Goal: Find specific page/section: Find specific page/section

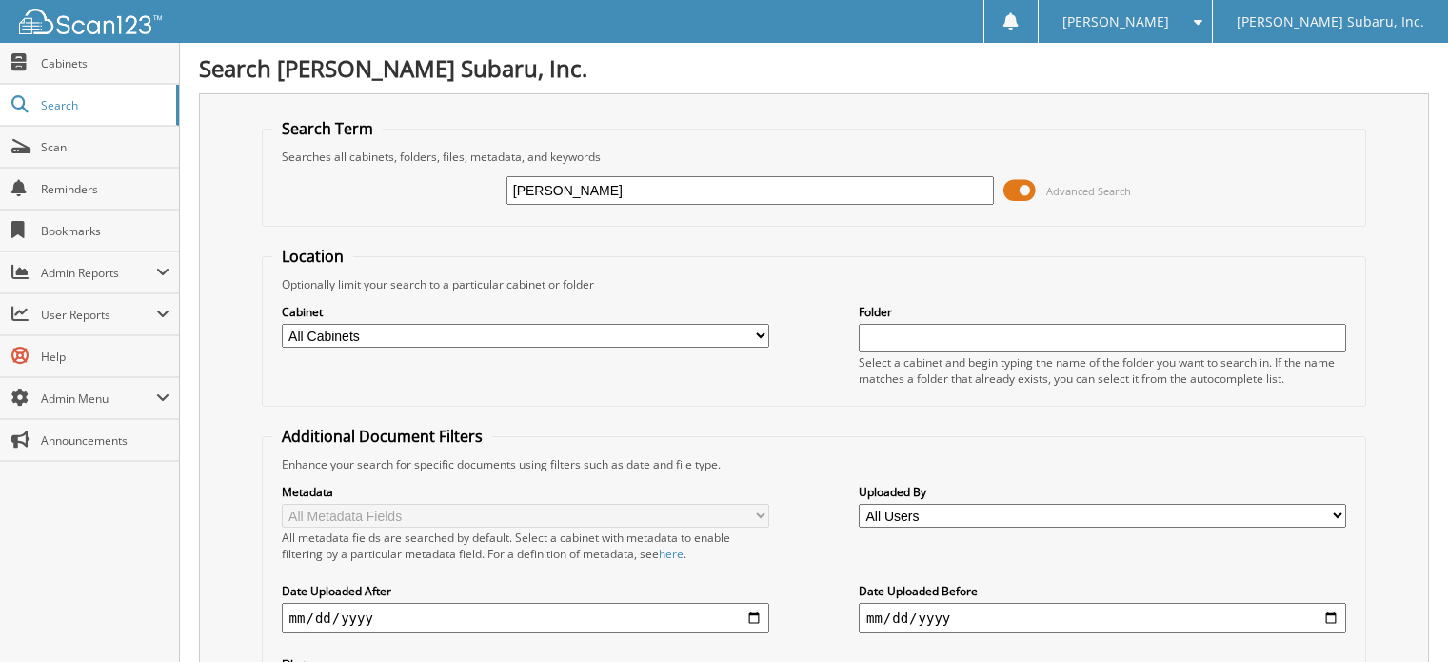
type input "[PERSON_NAME]"
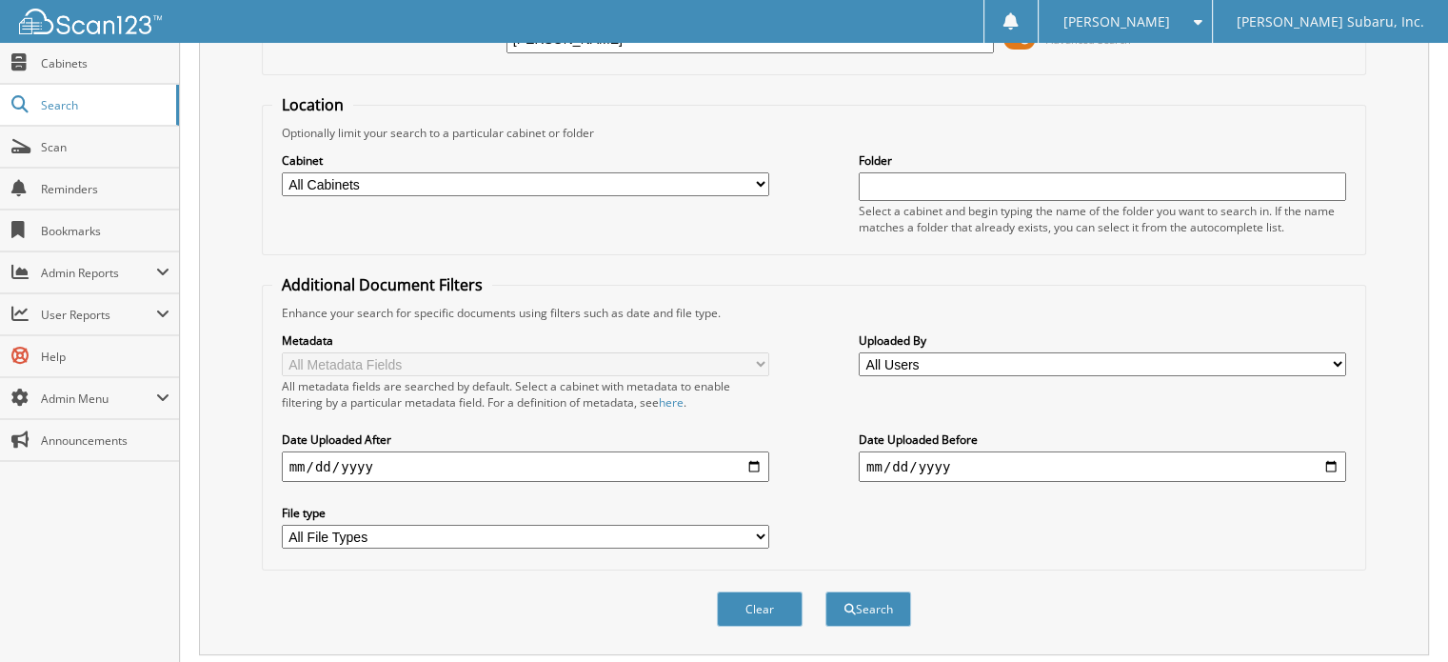
scroll to position [95, 0]
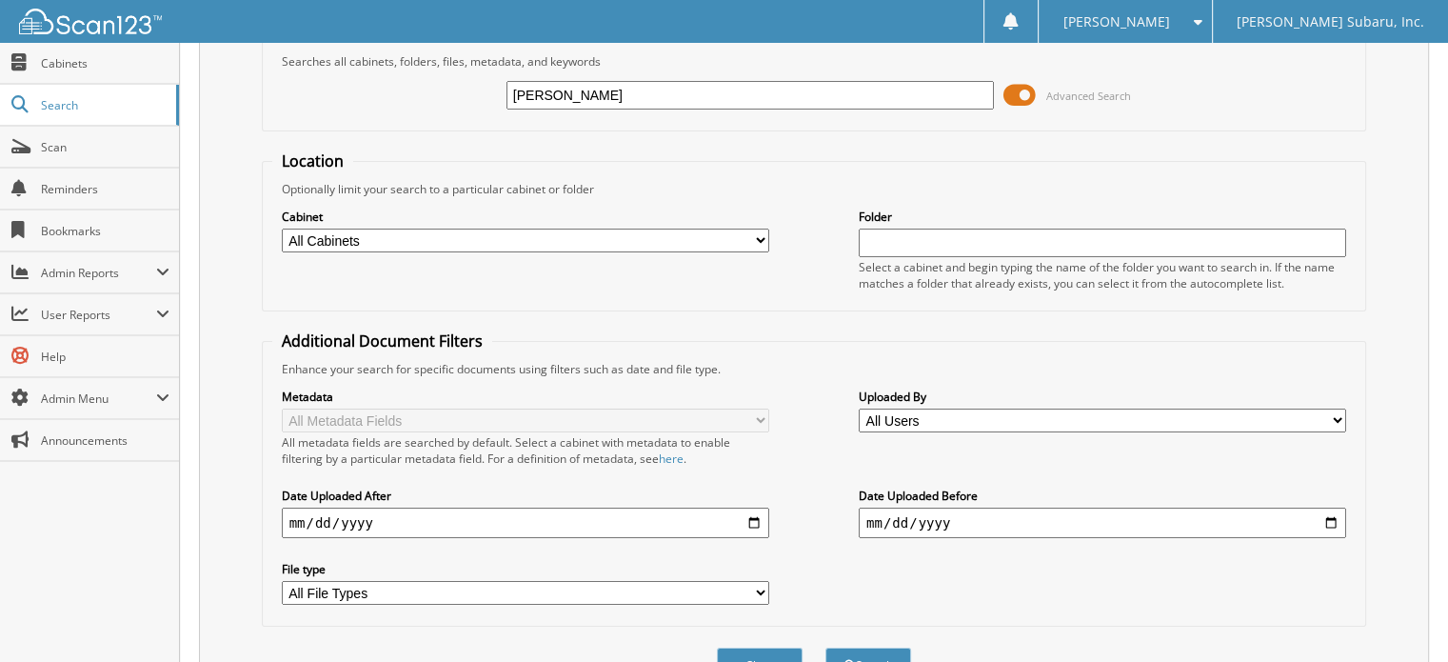
click at [1008, 92] on span at bounding box center [1019, 95] width 32 height 29
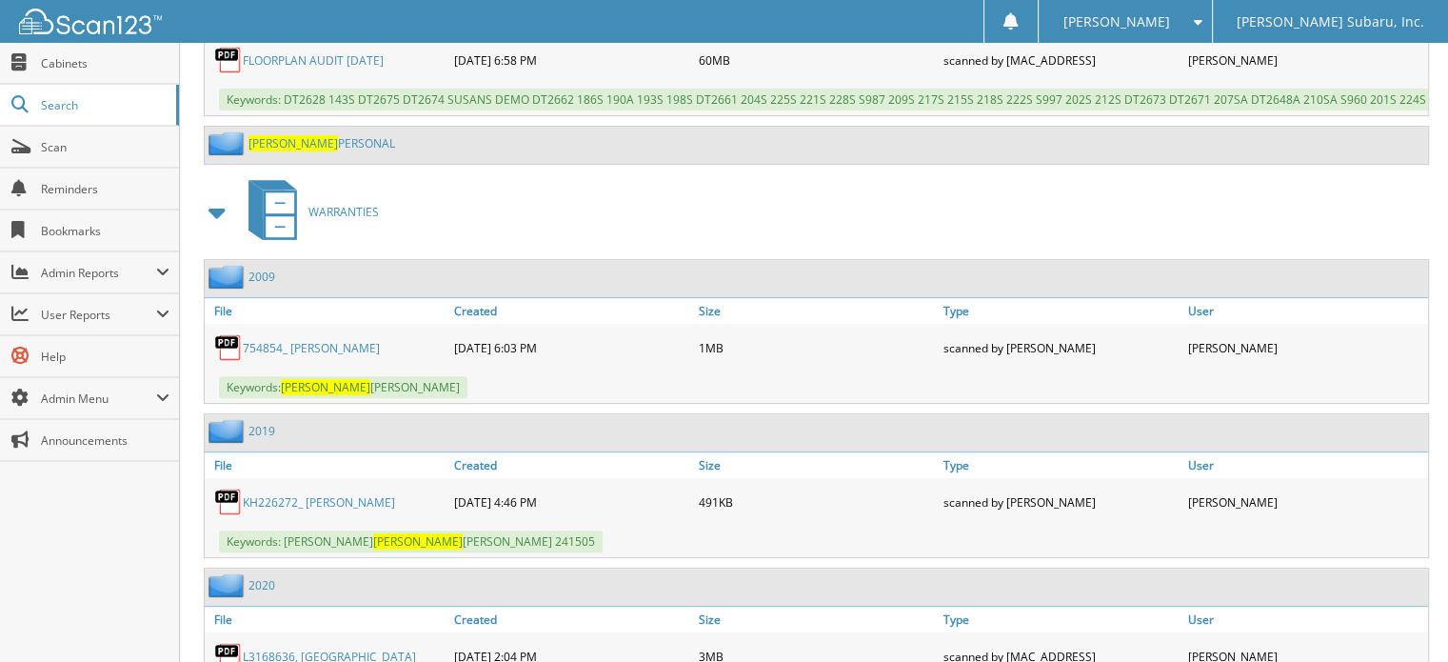
scroll to position [666, 0]
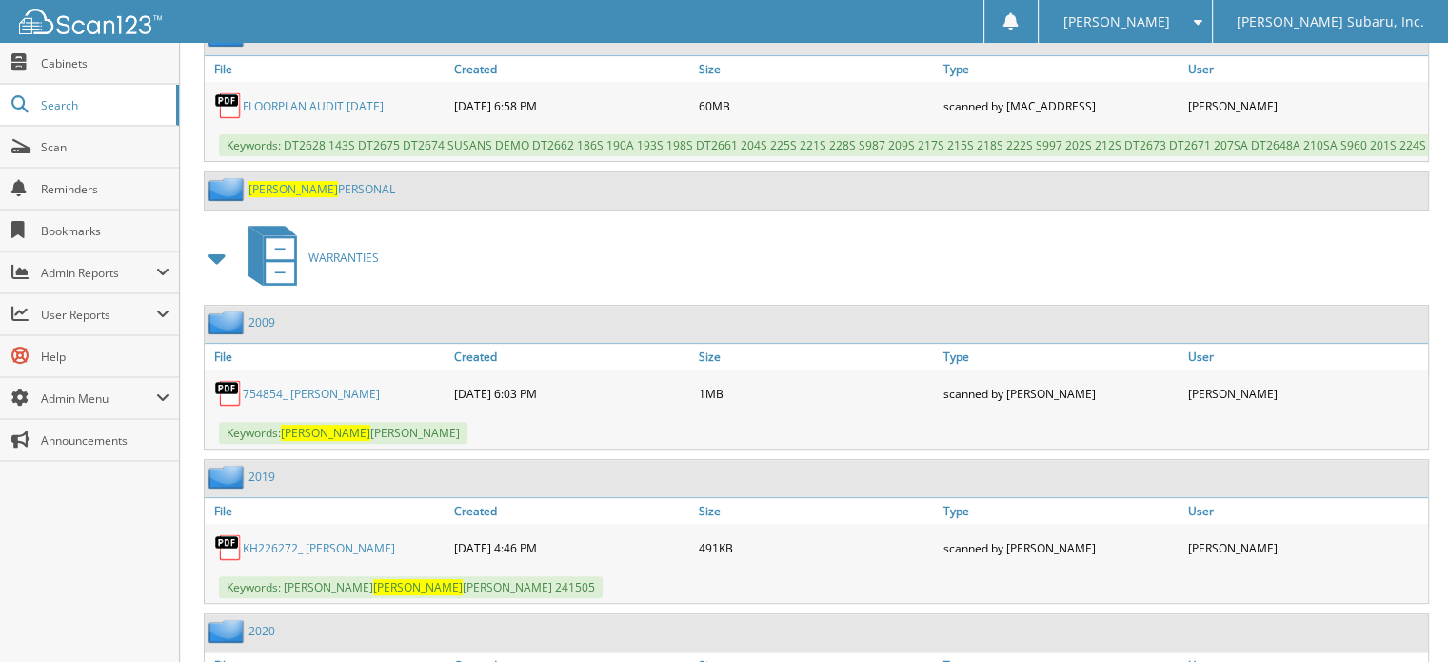
click at [210, 258] on span at bounding box center [218, 258] width 27 height 34
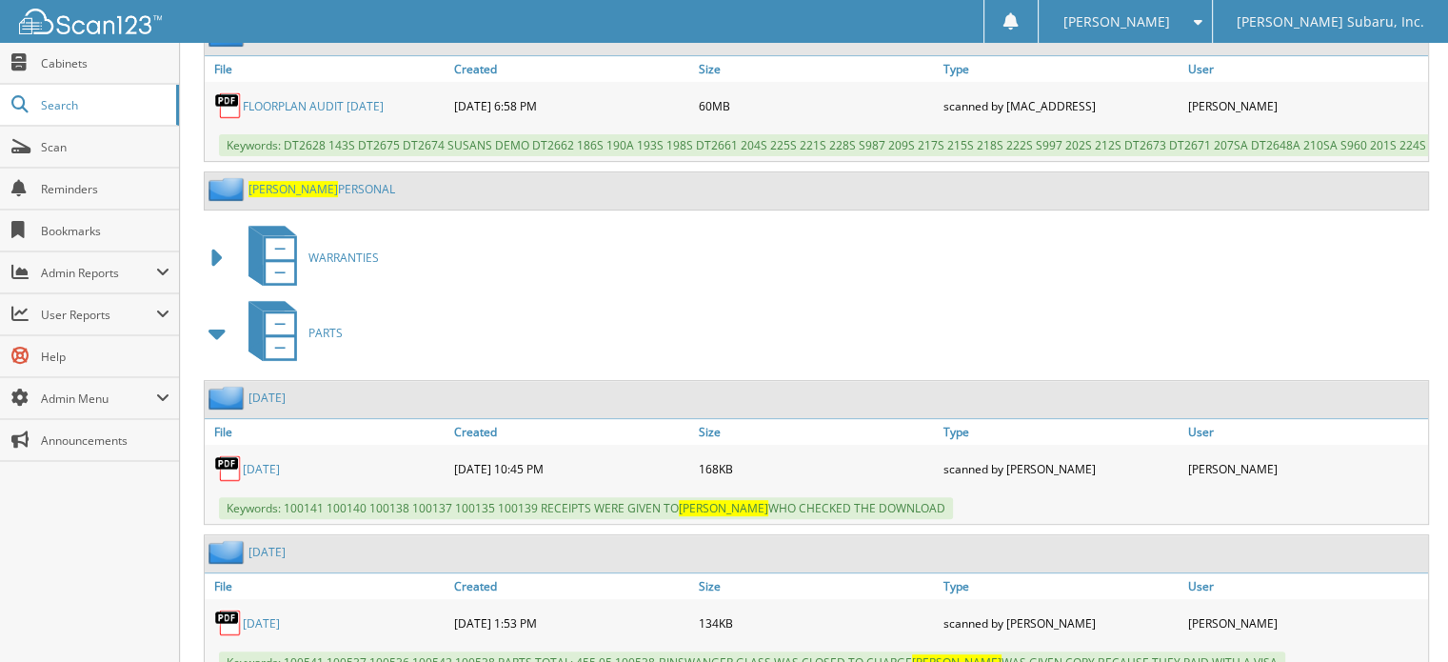
click at [219, 342] on span at bounding box center [218, 333] width 27 height 34
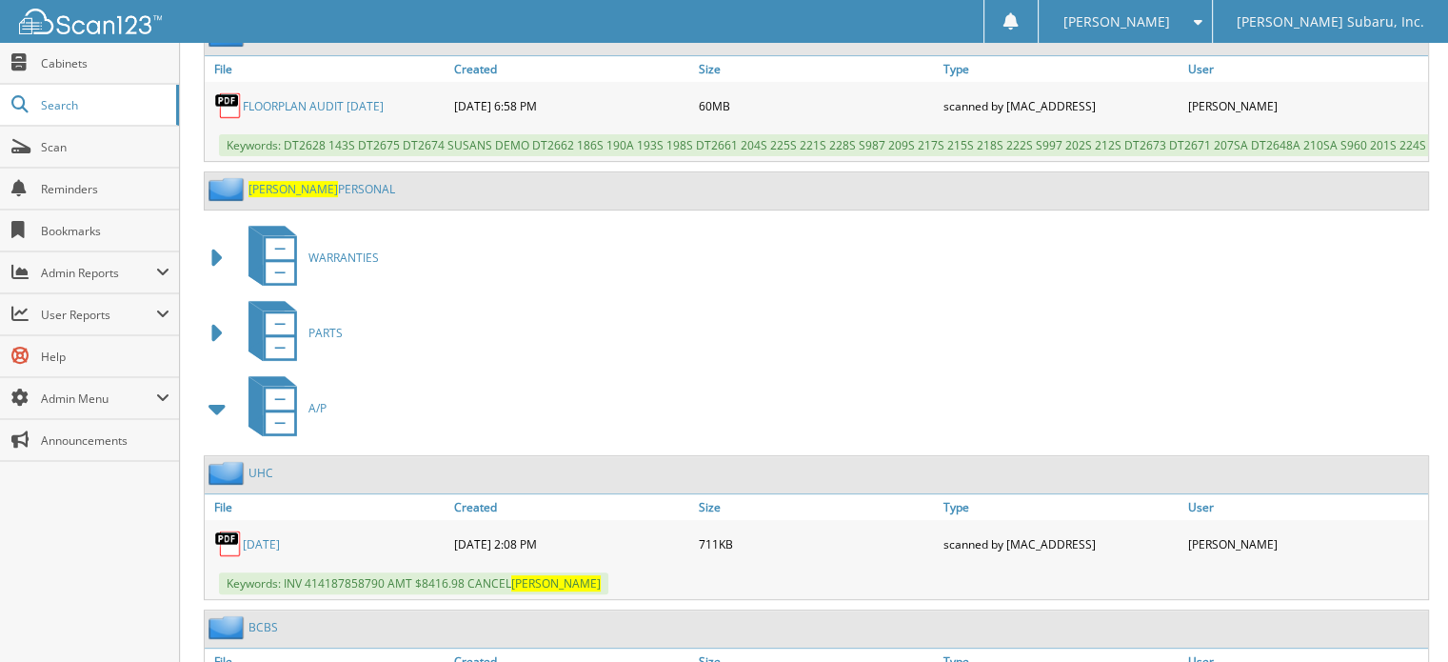
click at [213, 415] on span at bounding box center [218, 408] width 27 height 34
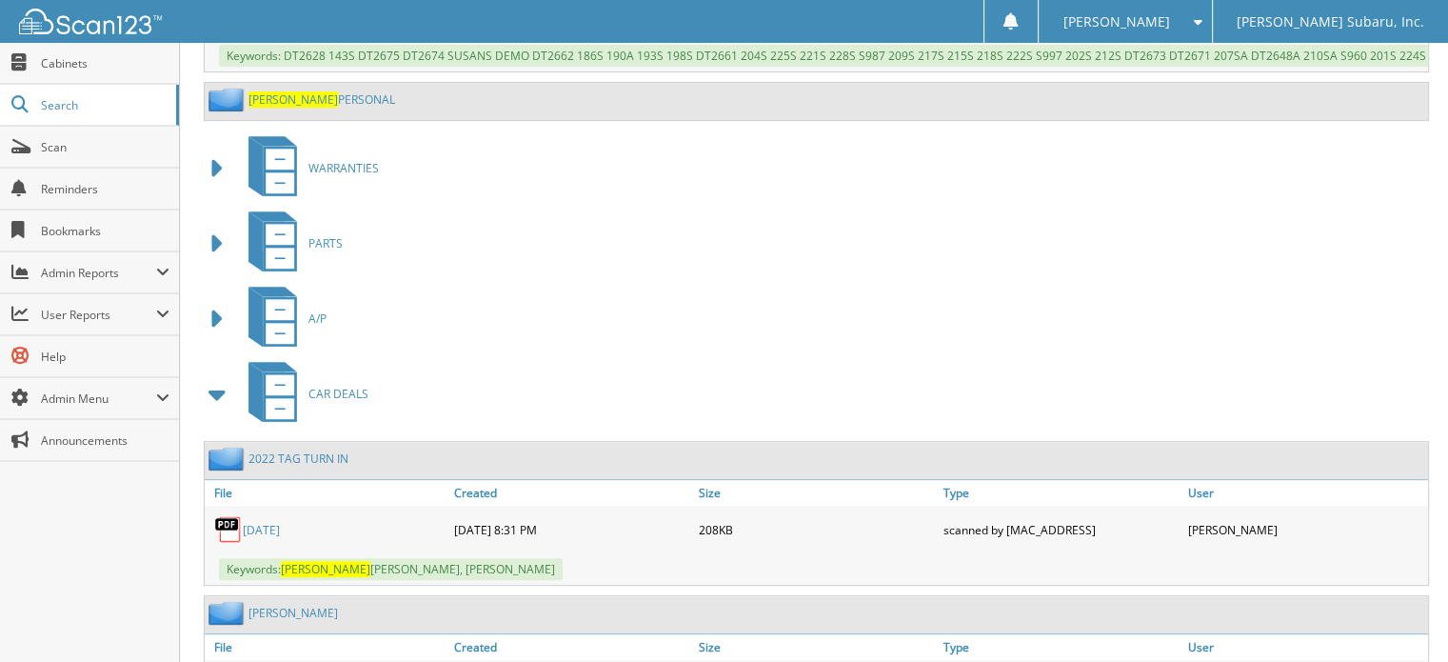
scroll to position [857, 0]
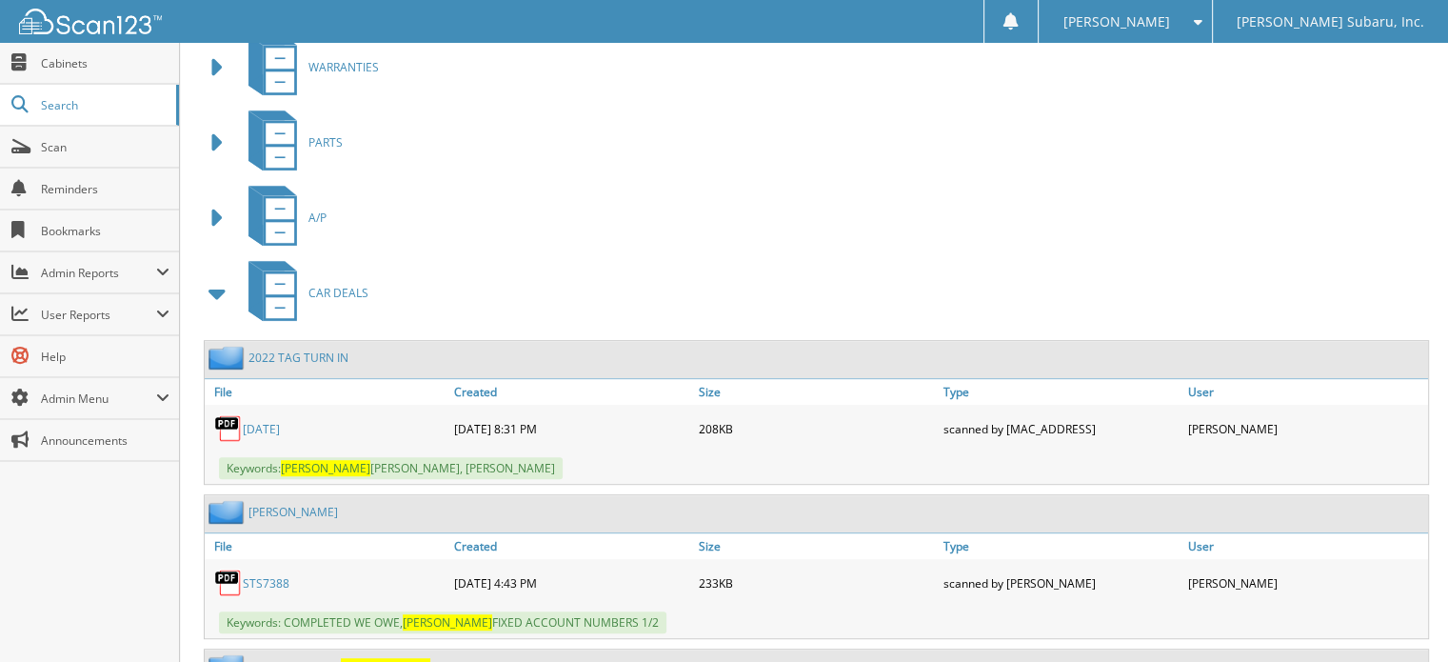
click at [216, 300] on span at bounding box center [218, 293] width 27 height 34
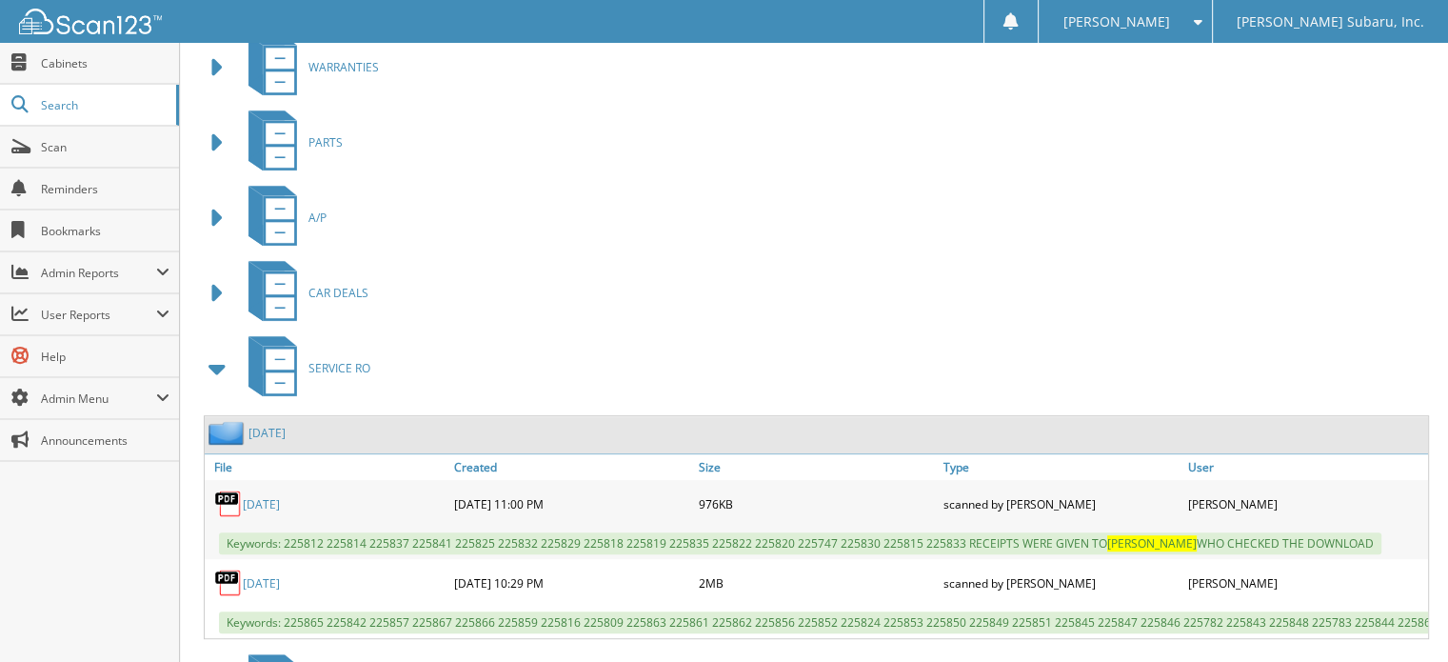
click at [216, 356] on span at bounding box center [218, 368] width 27 height 34
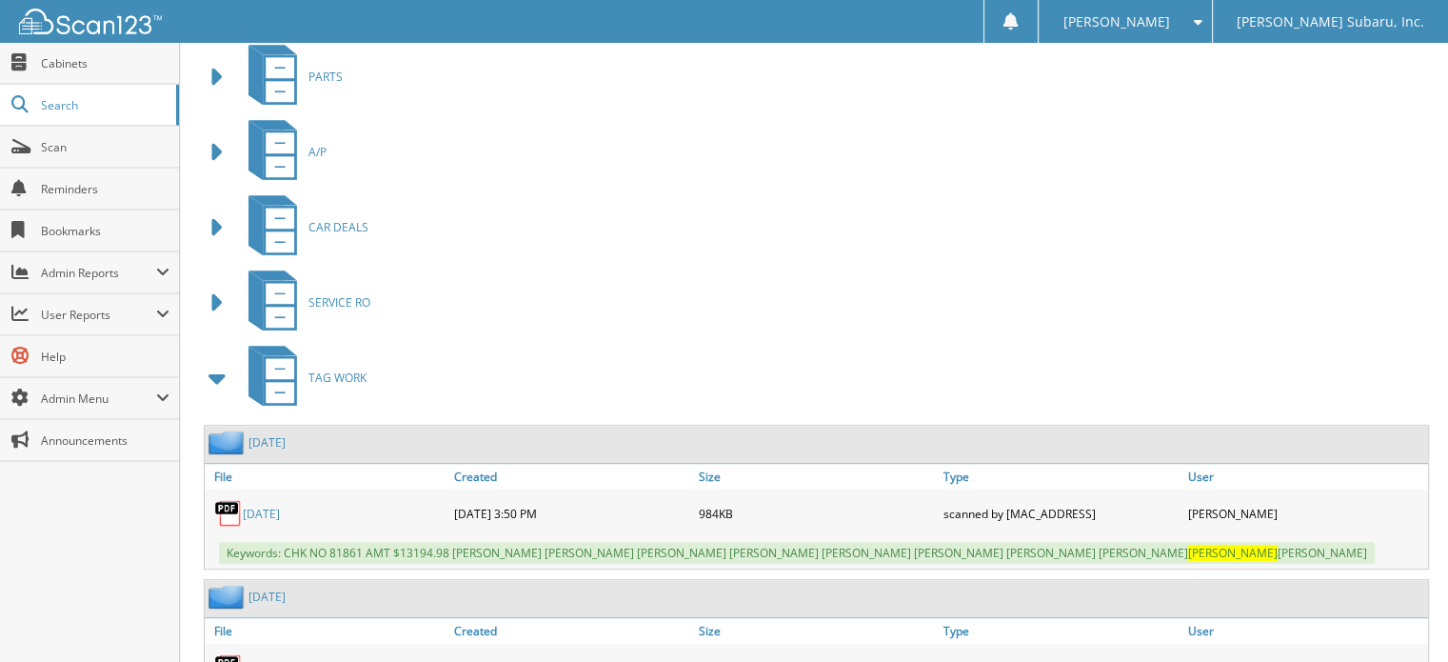
scroll to position [952, 0]
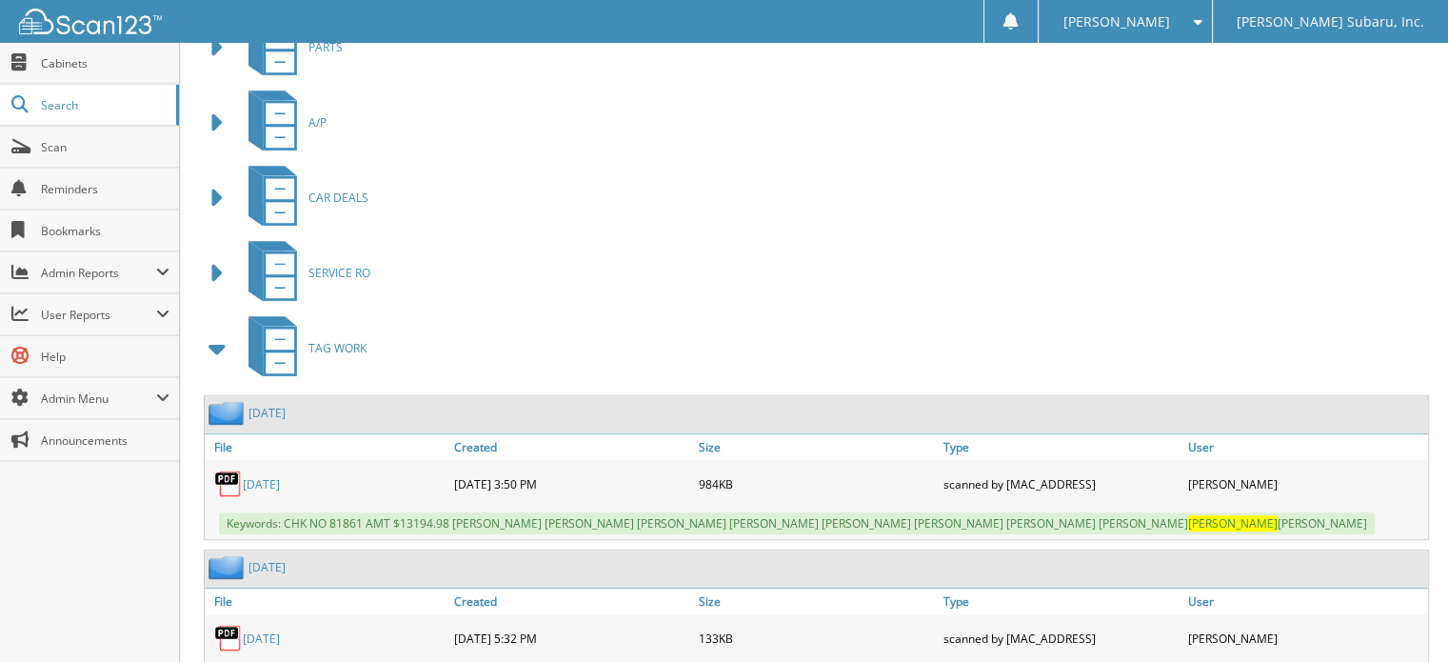
click at [217, 366] on div "TAG WORK" at bounding box center [814, 347] width 1230 height 75
click at [214, 353] on span at bounding box center [218, 348] width 27 height 34
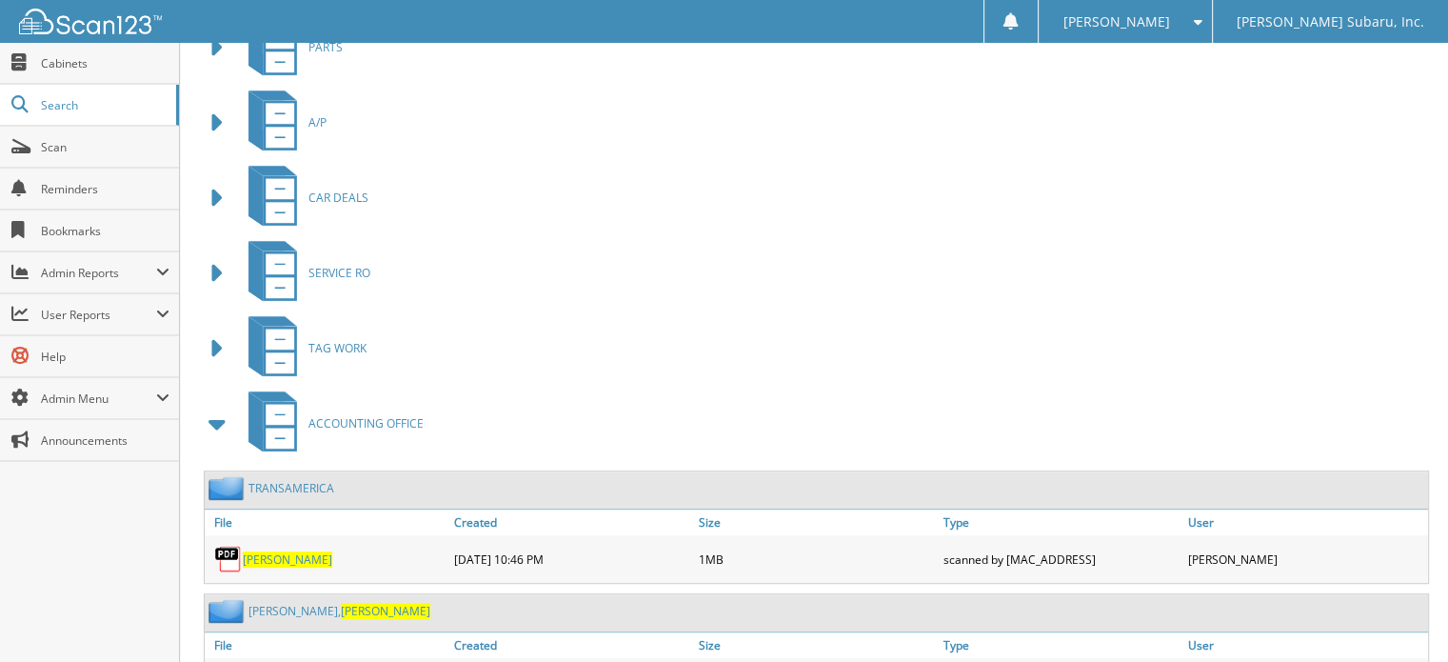
click at [206, 417] on span at bounding box center [218, 424] width 27 height 34
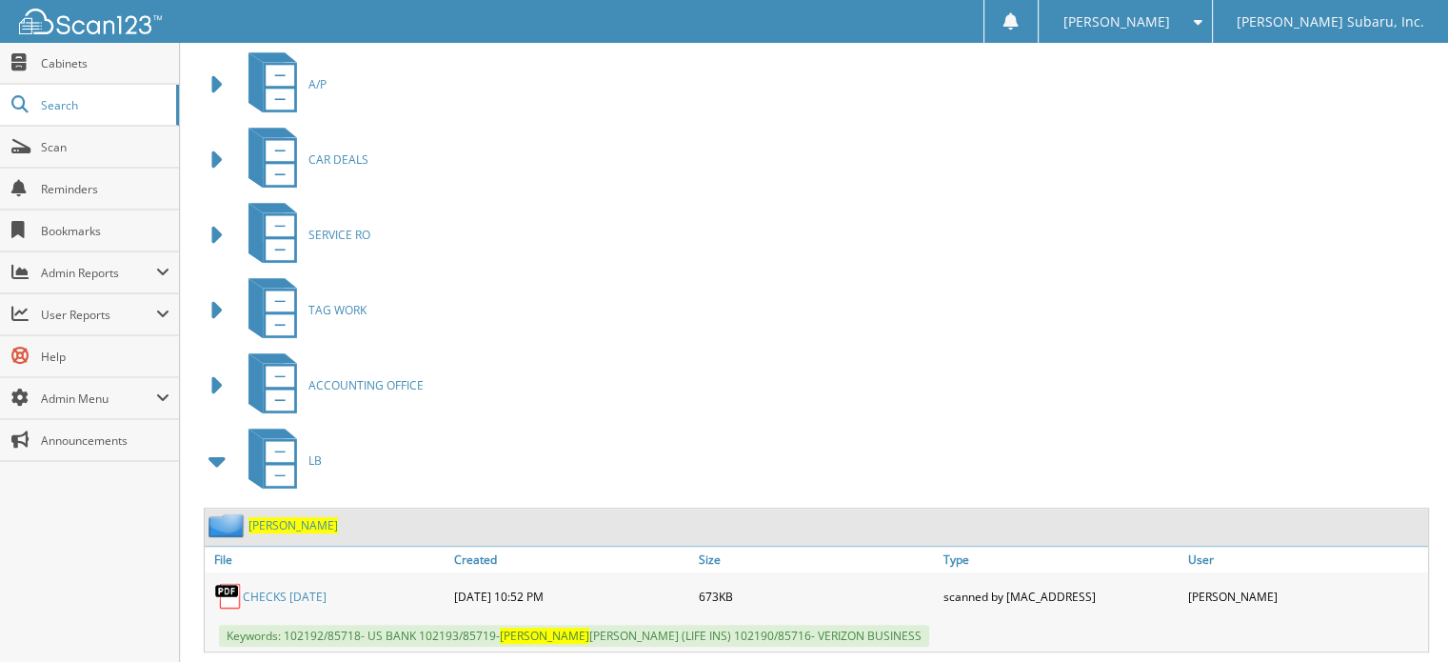
scroll to position [1047, 0]
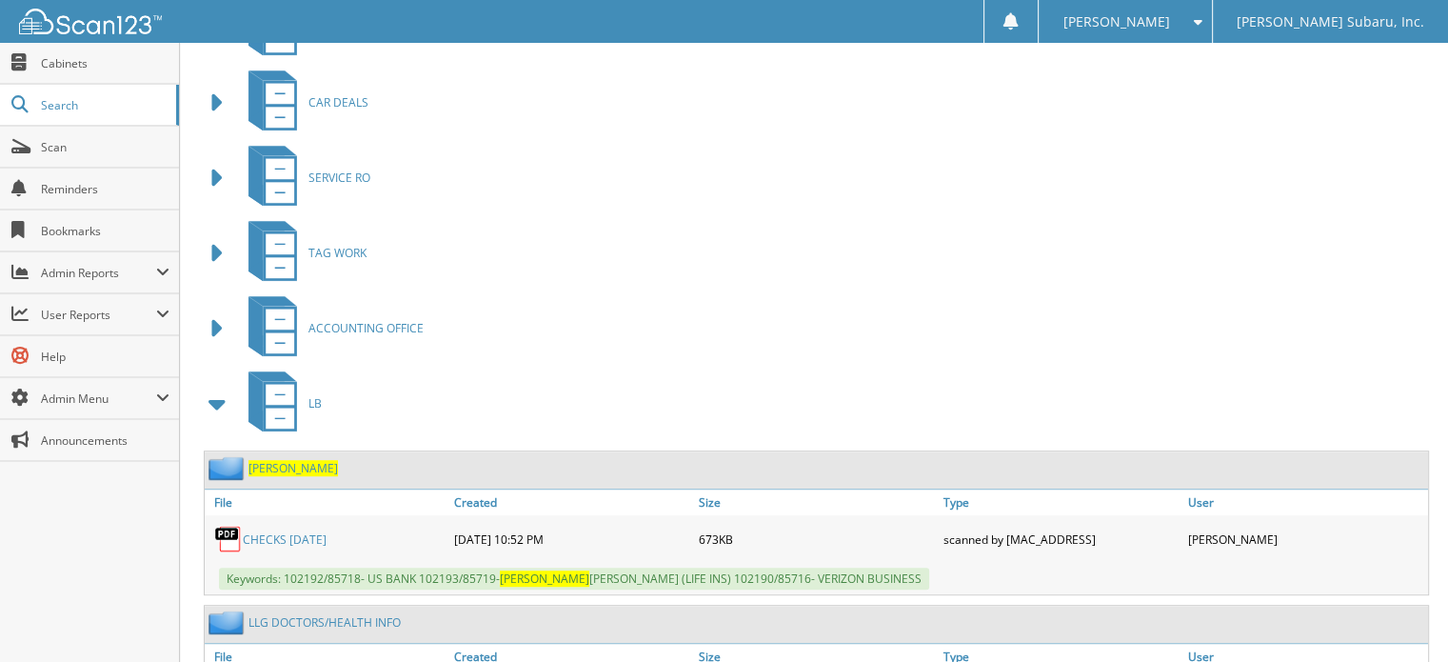
click at [268, 460] on span "[PERSON_NAME]" at bounding box center [292, 468] width 89 height 16
